Goal: Communication & Community: Answer question/provide support

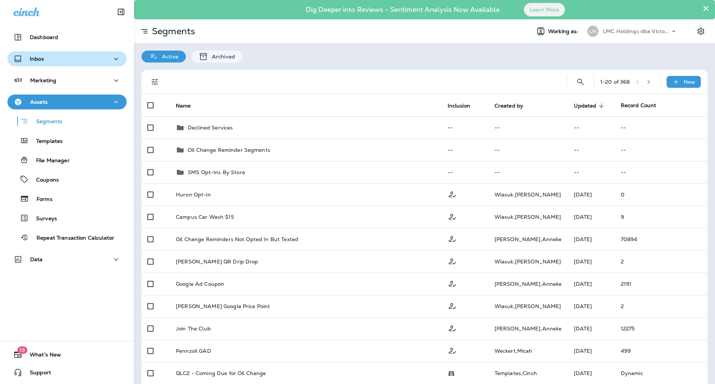
click at [78, 62] on div "Inbox" at bounding box center [66, 58] width 107 height 9
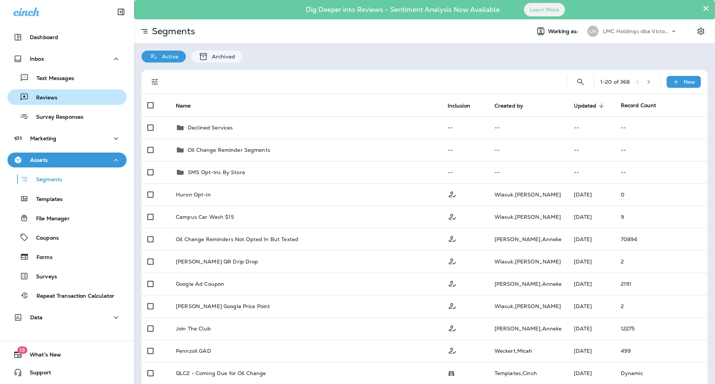
click at [64, 92] on div "Reviews" at bounding box center [66, 97] width 113 height 11
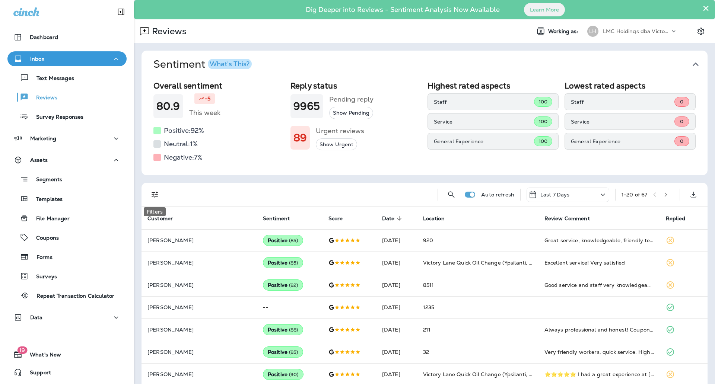
click at [154, 194] on icon "Filters" at bounding box center [154, 194] width 9 height 9
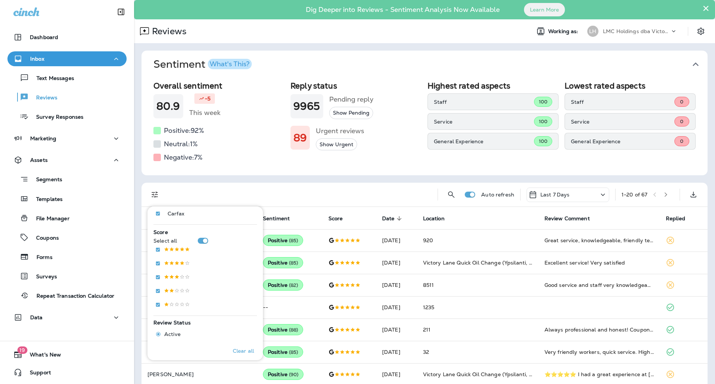
scroll to position [114, 0]
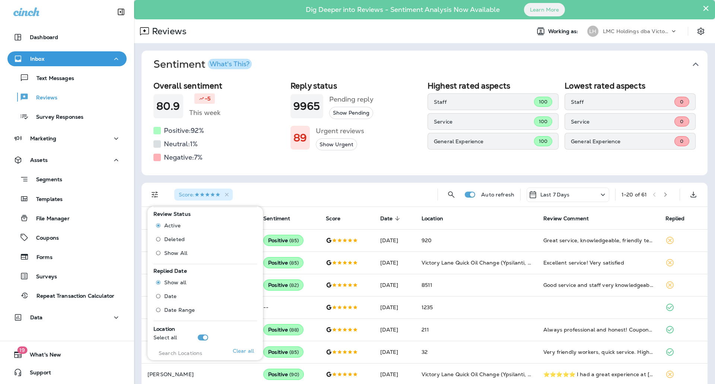
scroll to position [231, 0]
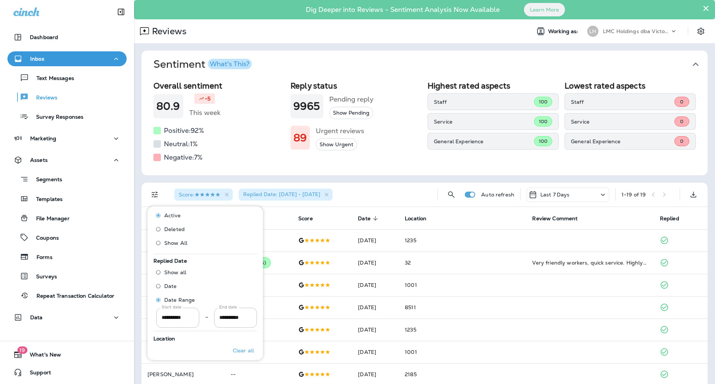
click at [549, 195] on p "Last 7 Days" at bounding box center [554, 195] width 29 height 6
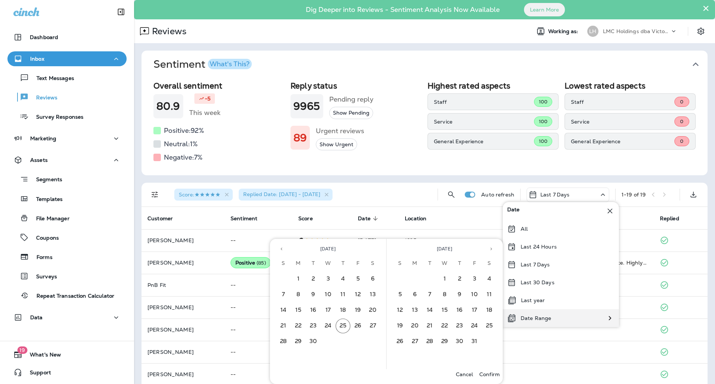
click at [548, 314] on div "Date Range" at bounding box center [529, 318] width 53 height 18
click at [281, 246] on icon "Previous month" at bounding box center [281, 248] width 5 height 5
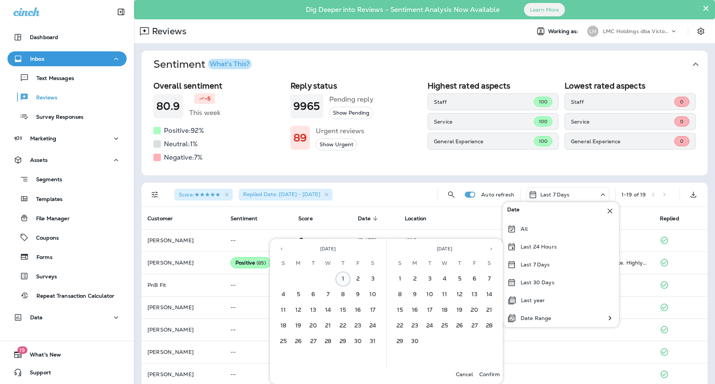
click at [345, 277] on button "1" at bounding box center [342, 279] width 15 height 15
click at [490, 251] on icon "Next month" at bounding box center [490, 248] width 5 height 5
click at [399, 356] on button "31" at bounding box center [399, 357] width 15 height 15
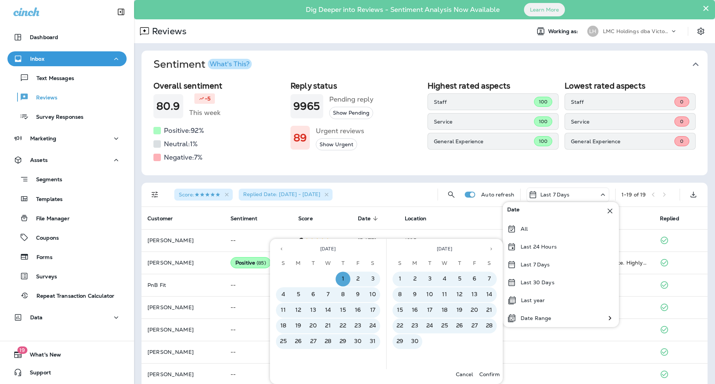
click at [489, 376] on p "Confirm" at bounding box center [489, 374] width 20 height 6
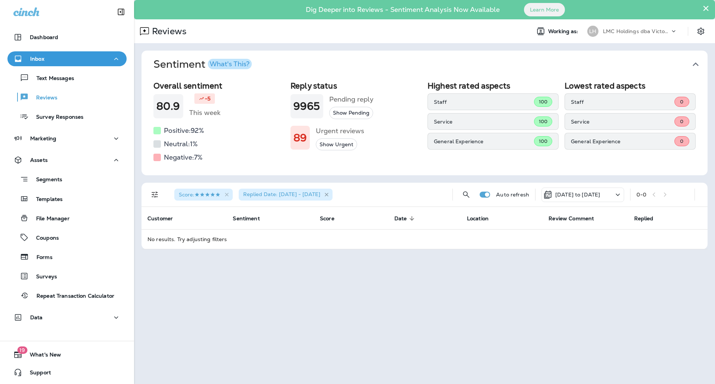
click at [330, 196] on icon "button" at bounding box center [326, 195] width 6 height 6
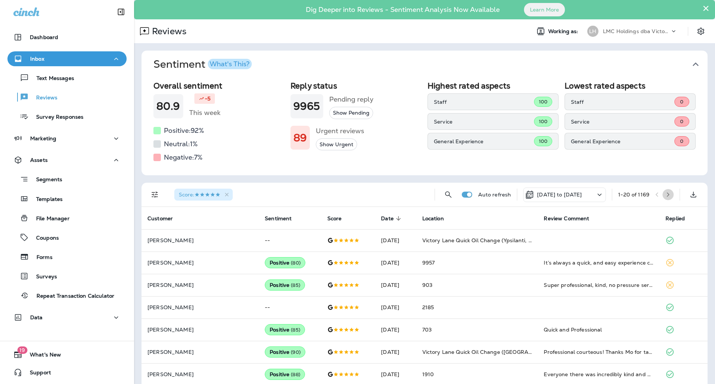
click at [665, 192] on icon "button" at bounding box center [667, 194] width 5 height 5
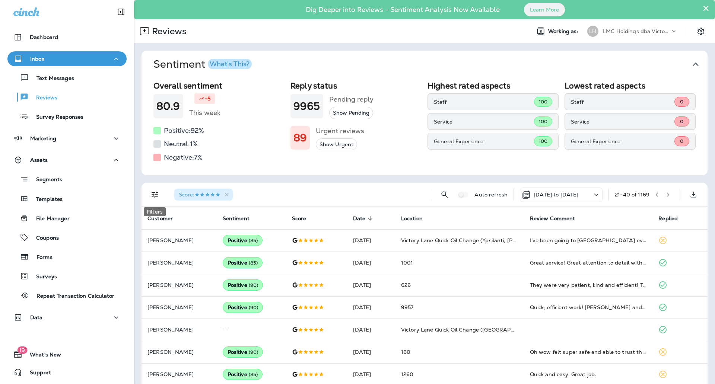
click at [149, 193] on button "Filters" at bounding box center [154, 194] width 15 height 15
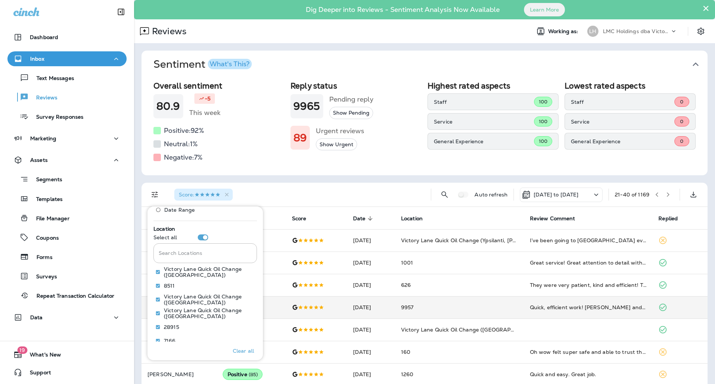
scroll to position [328, 0]
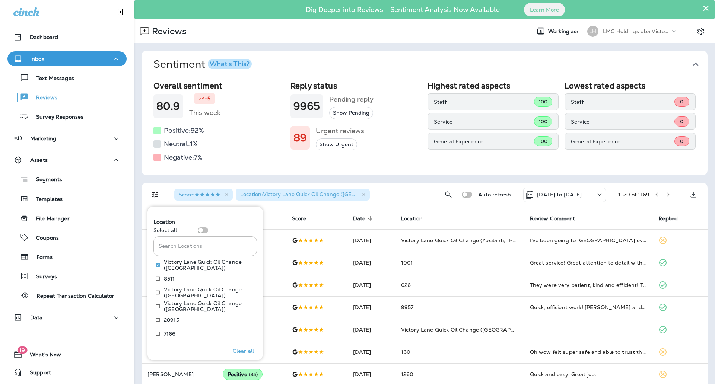
click at [621, 59] on span "Sentiment What's This?" at bounding box center [421, 64] width 536 height 13
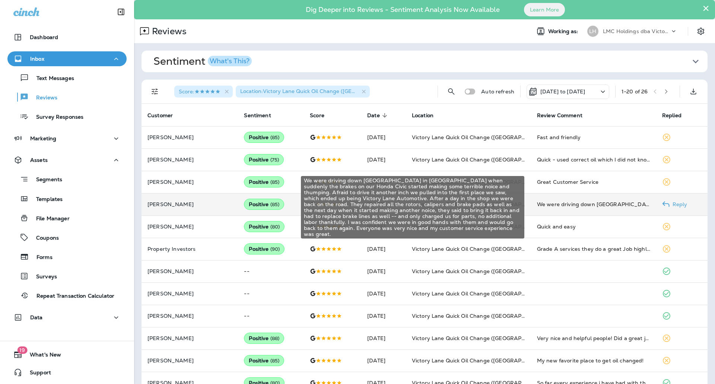
click at [563, 203] on div "We were driving down [GEOGRAPHIC_DATA] in [GEOGRAPHIC_DATA] when suddenly the b…" at bounding box center [593, 204] width 113 height 7
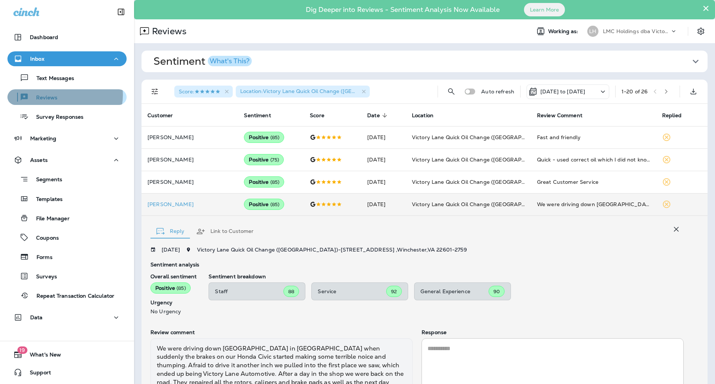
click at [63, 95] on div "Reviews" at bounding box center [66, 97] width 113 height 11
click at [362, 91] on icon "button" at bounding box center [364, 92] width 6 height 6
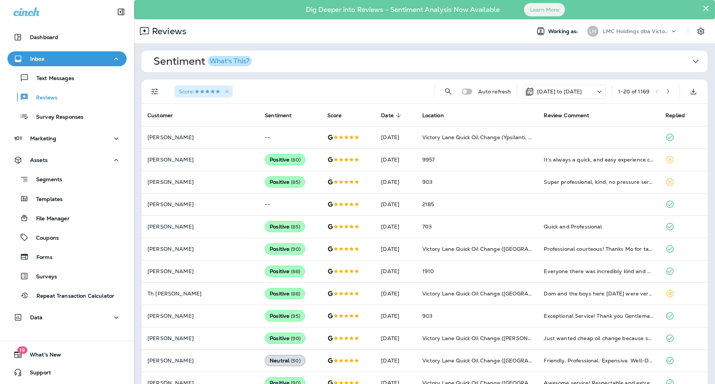
click at [555, 94] on p "[DATE] to [DATE]" at bounding box center [559, 92] width 45 height 6
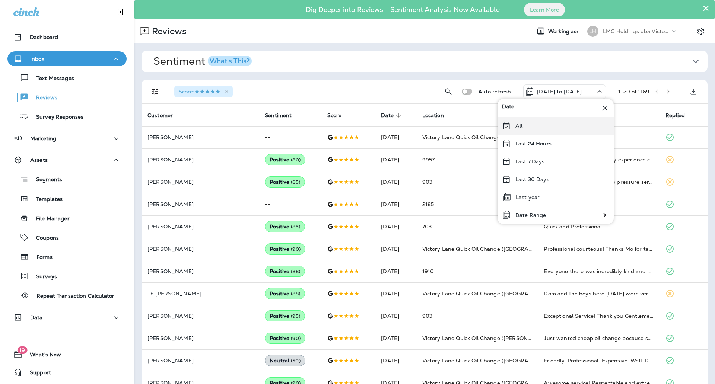
click at [536, 131] on div "All" at bounding box center [555, 126] width 116 height 18
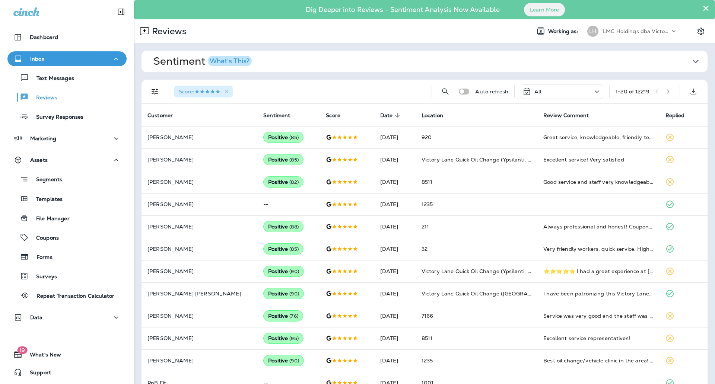
click at [537, 131] on td "Great service, knowledgeable, friendly team!" at bounding box center [598, 137] width 122 height 22
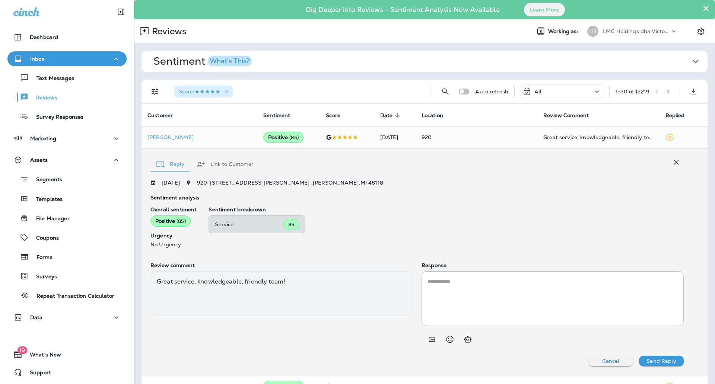
click at [541, 295] on textarea at bounding box center [552, 298] width 250 height 43
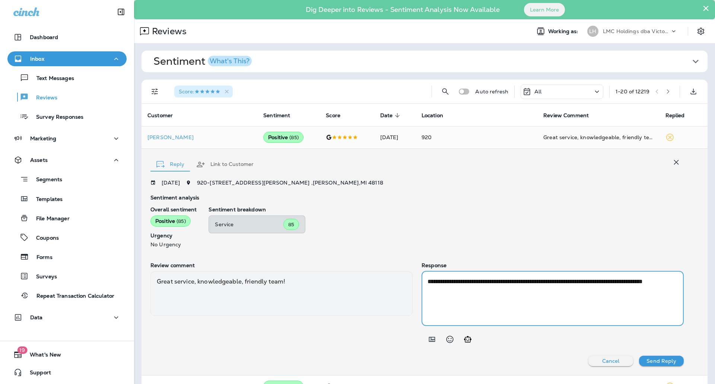
type textarea "**********"
click at [652, 358] on p "Send Reply" at bounding box center [660, 361] width 29 height 6
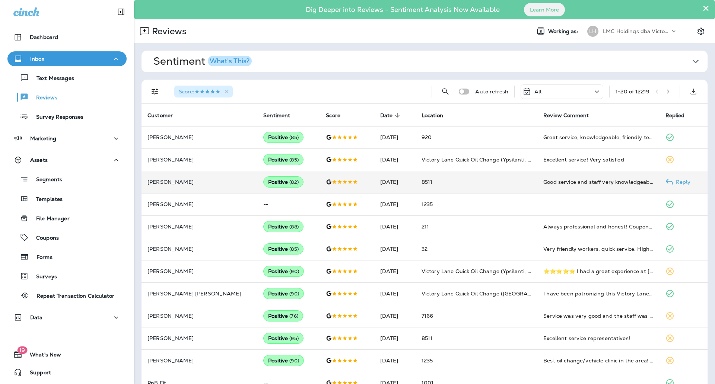
click at [495, 186] on td "8511" at bounding box center [476, 182] width 122 height 22
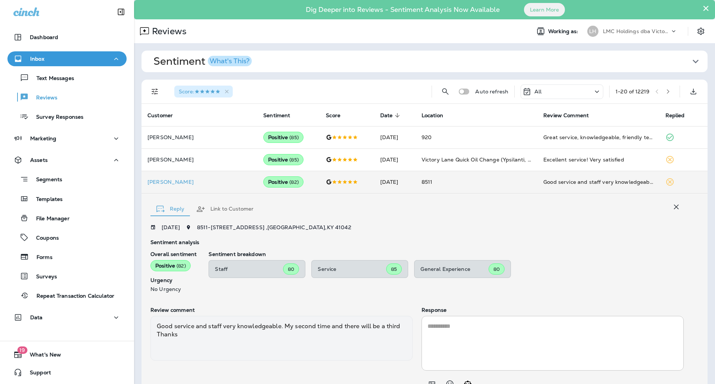
scroll to position [36, 0]
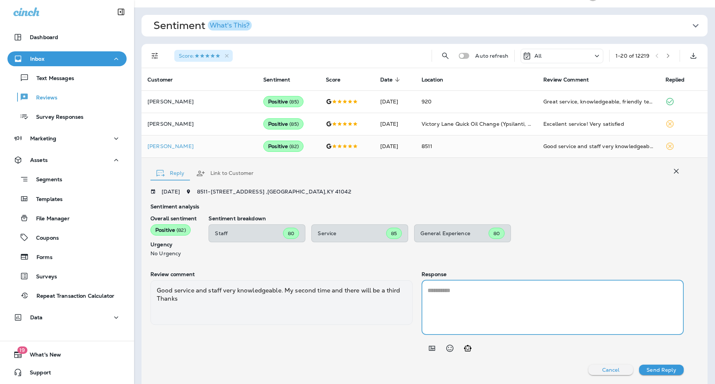
click at [457, 297] on textarea at bounding box center [552, 307] width 250 height 43
type textarea "*"
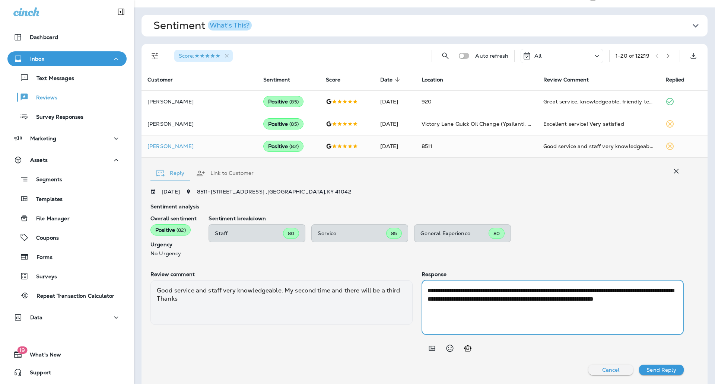
type textarea "**********"
click at [647, 368] on p "Send Reply" at bounding box center [660, 370] width 29 height 6
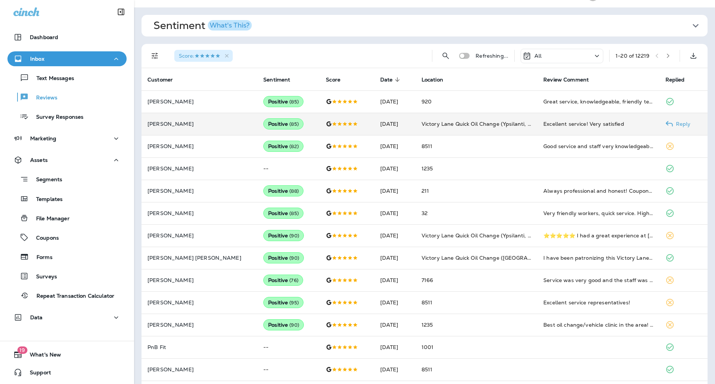
click at [543, 125] on div "Excellent service! Very satisfied" at bounding box center [598, 123] width 110 height 7
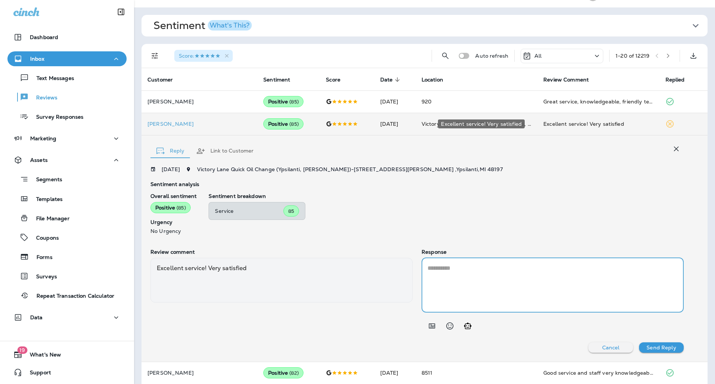
click at [464, 277] on textarea at bounding box center [552, 285] width 250 height 43
type textarea "*"
type textarea "**********"
click at [651, 343] on button "Send Reply" at bounding box center [661, 347] width 45 height 10
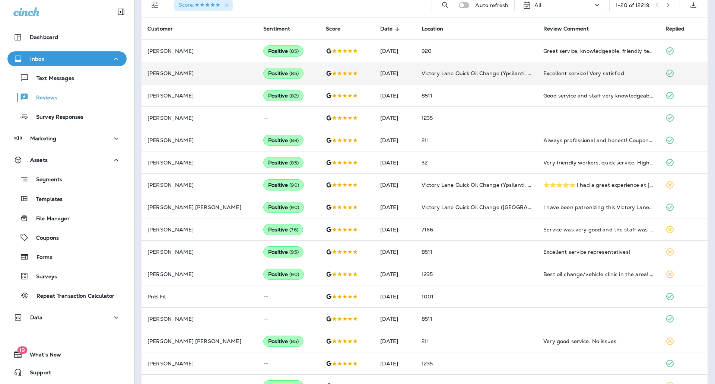
scroll to position [91, 0]
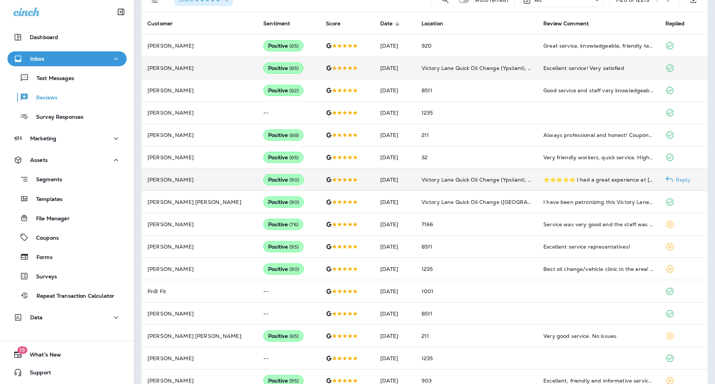
click at [489, 184] on td "Victory Lane Quick Oil Change (Ypsilanti, [PERSON_NAME])" at bounding box center [476, 180] width 122 height 22
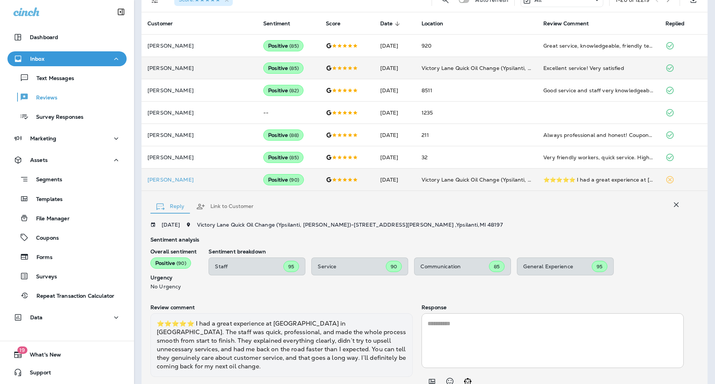
scroll to position [124, 0]
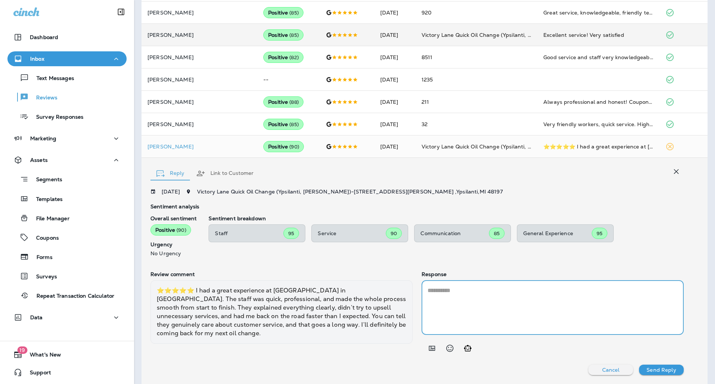
click at [462, 302] on textarea at bounding box center [552, 307] width 250 height 43
type textarea "**********"
click at [639, 369] on button "Send Reply" at bounding box center [661, 370] width 45 height 10
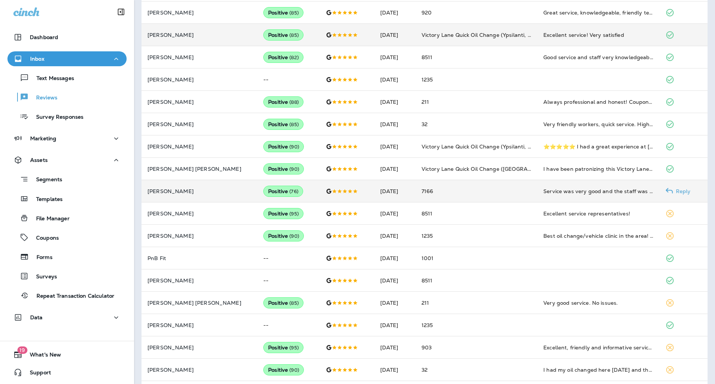
click at [443, 198] on td "7166" at bounding box center [476, 191] width 122 height 22
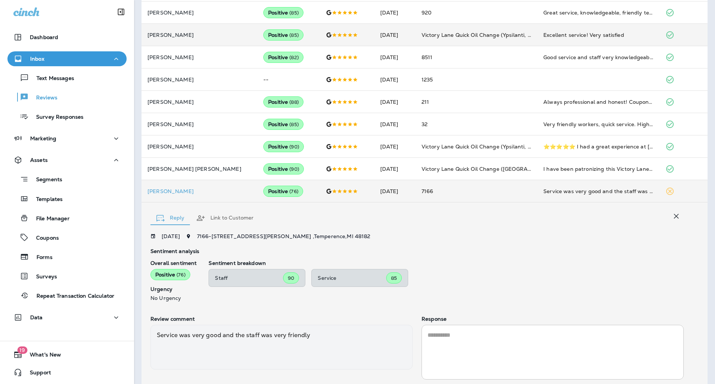
scroll to position [169, 0]
